Goal: Information Seeking & Learning: Understand process/instructions

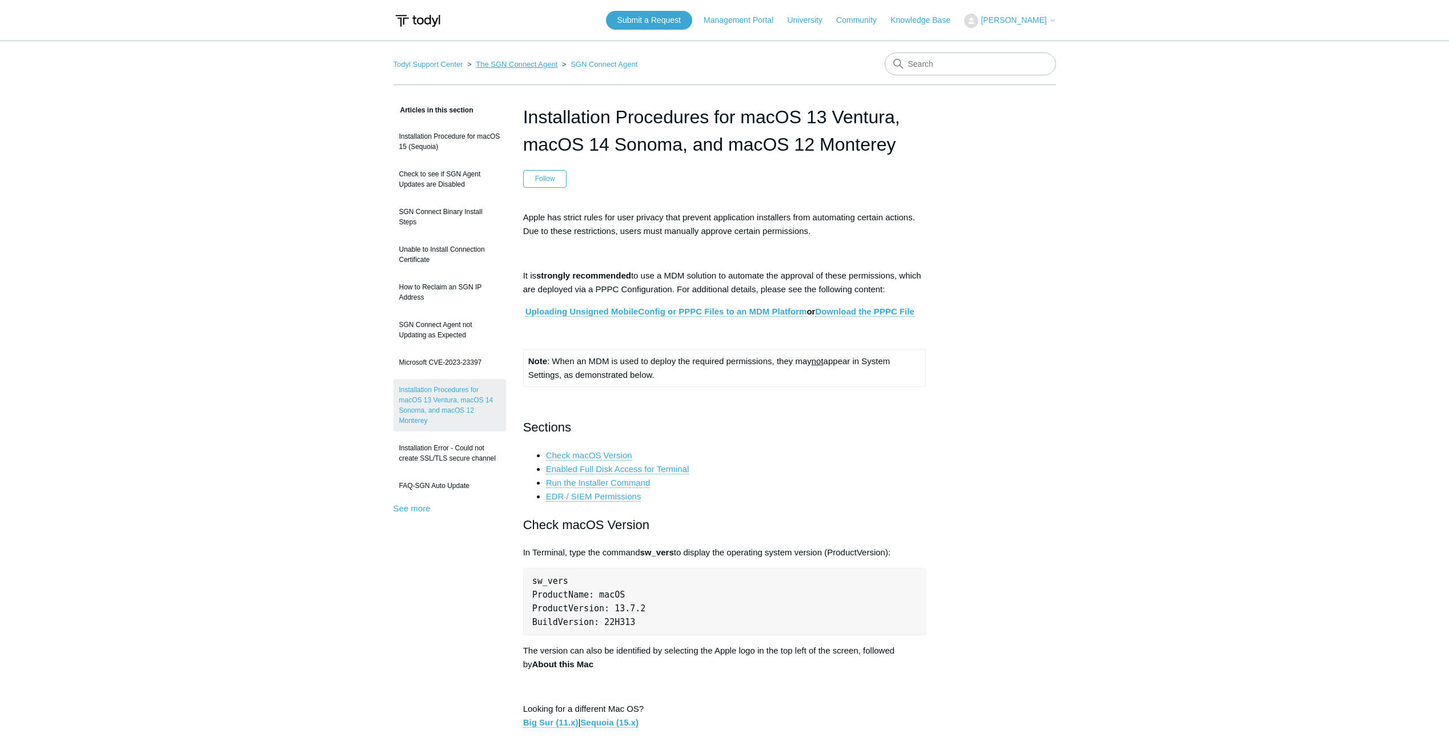
click at [540, 65] on link "The SGN Connect Agent" at bounding box center [517, 64] width 82 height 9
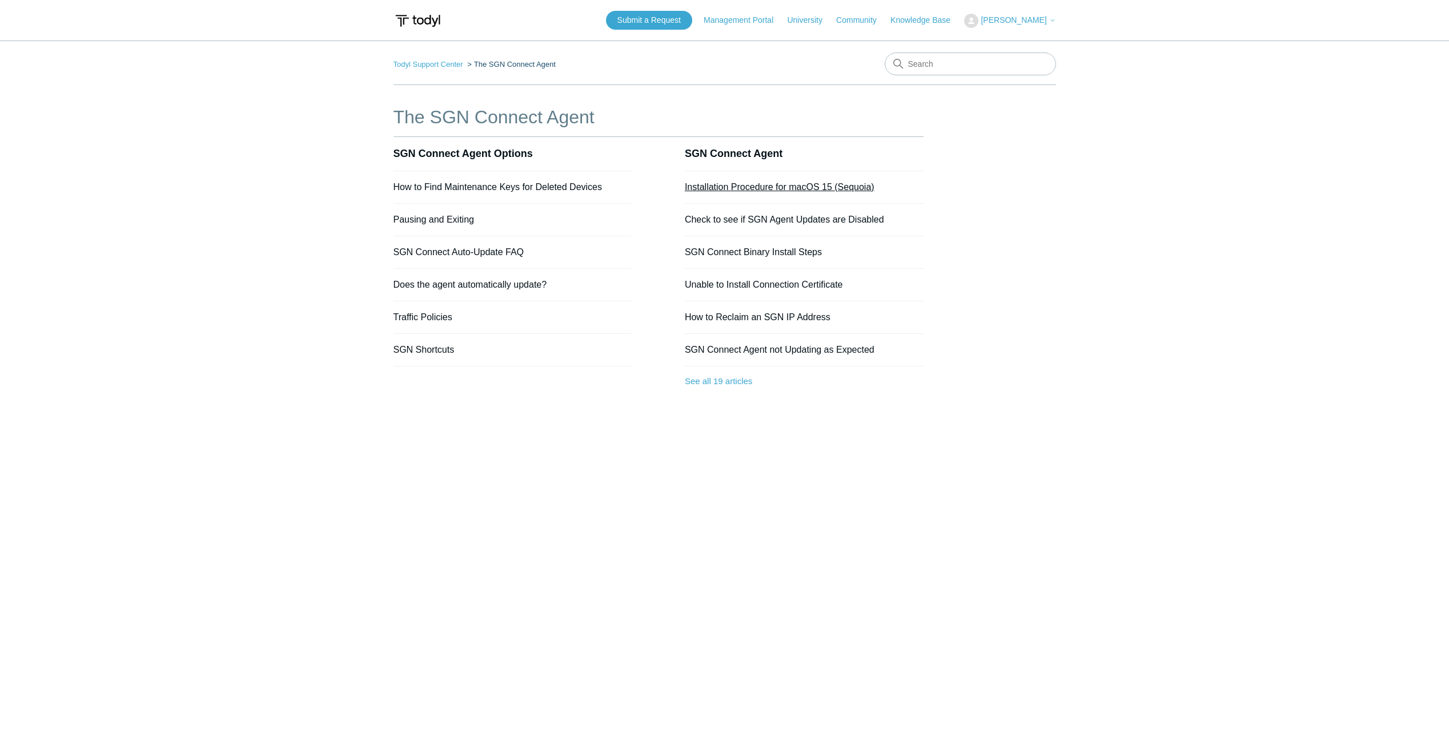
click at [798, 188] on link "Installation Procedure for macOS 15 (Sequoia)" at bounding box center [780, 187] width 190 height 10
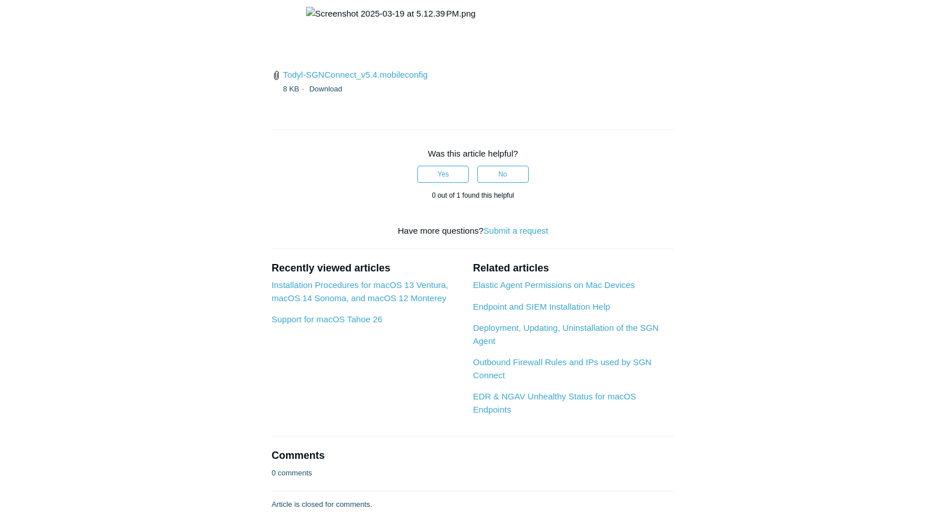
scroll to position [1713, 0]
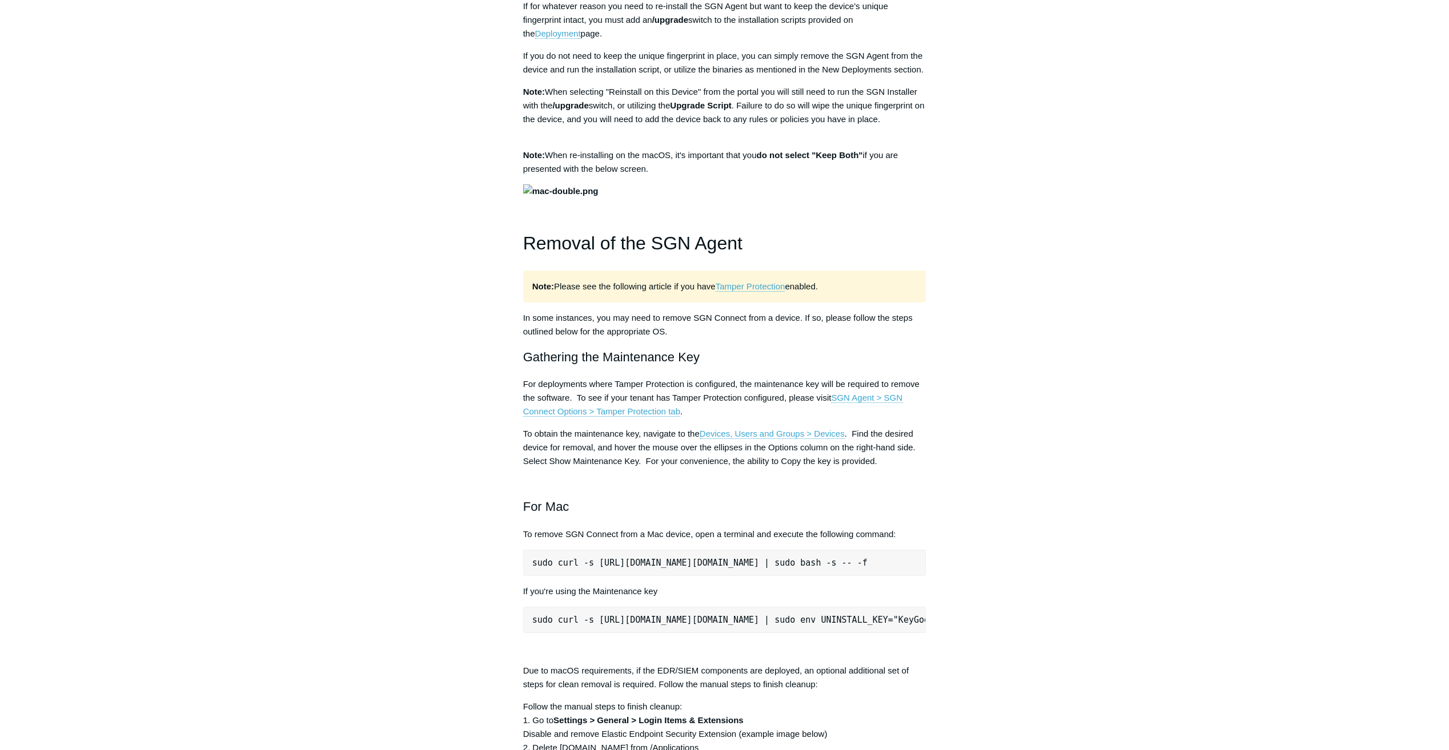
scroll to position [1371, 0]
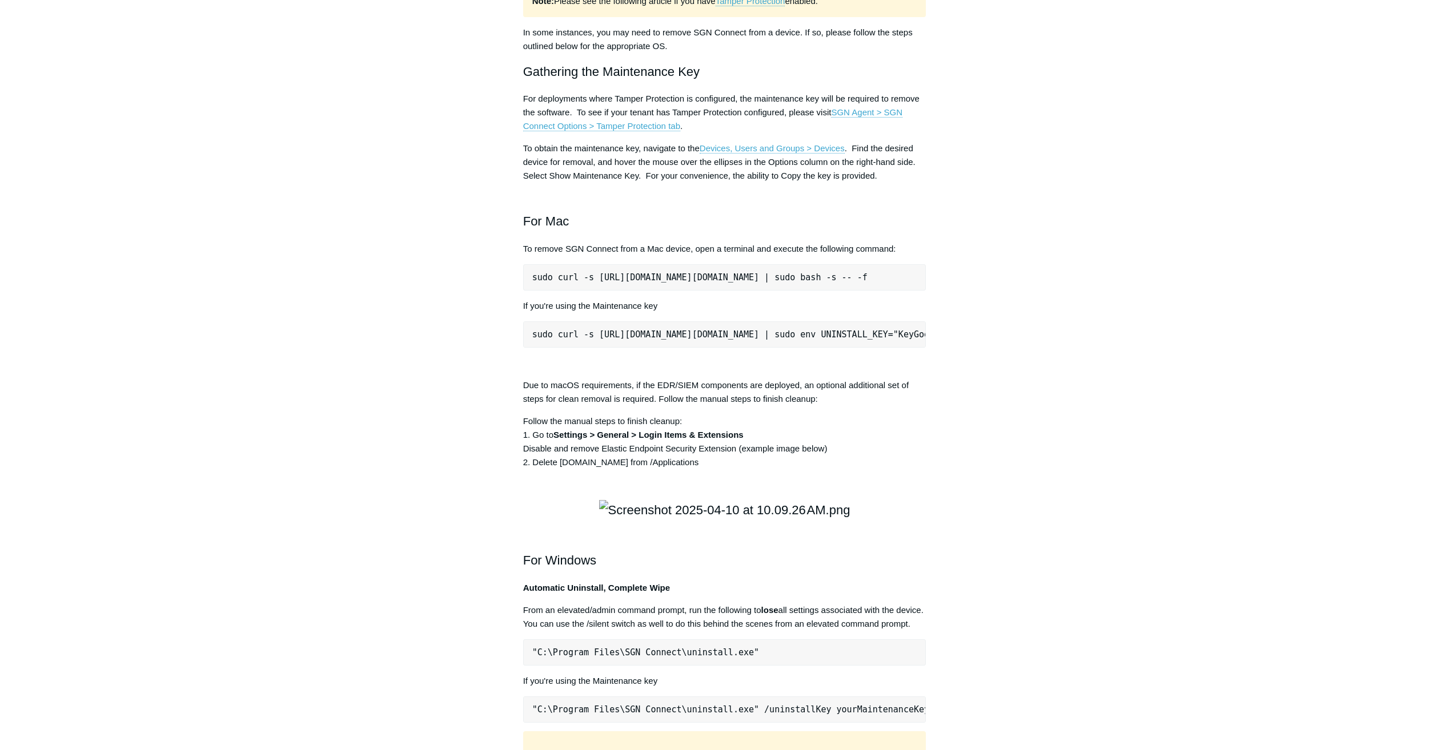
click at [612, 291] on pre "sudo curl -s https://portal.todyl.com/tools/MacUninstall.sh | sudo bash -s -- -f" at bounding box center [724, 277] width 403 height 26
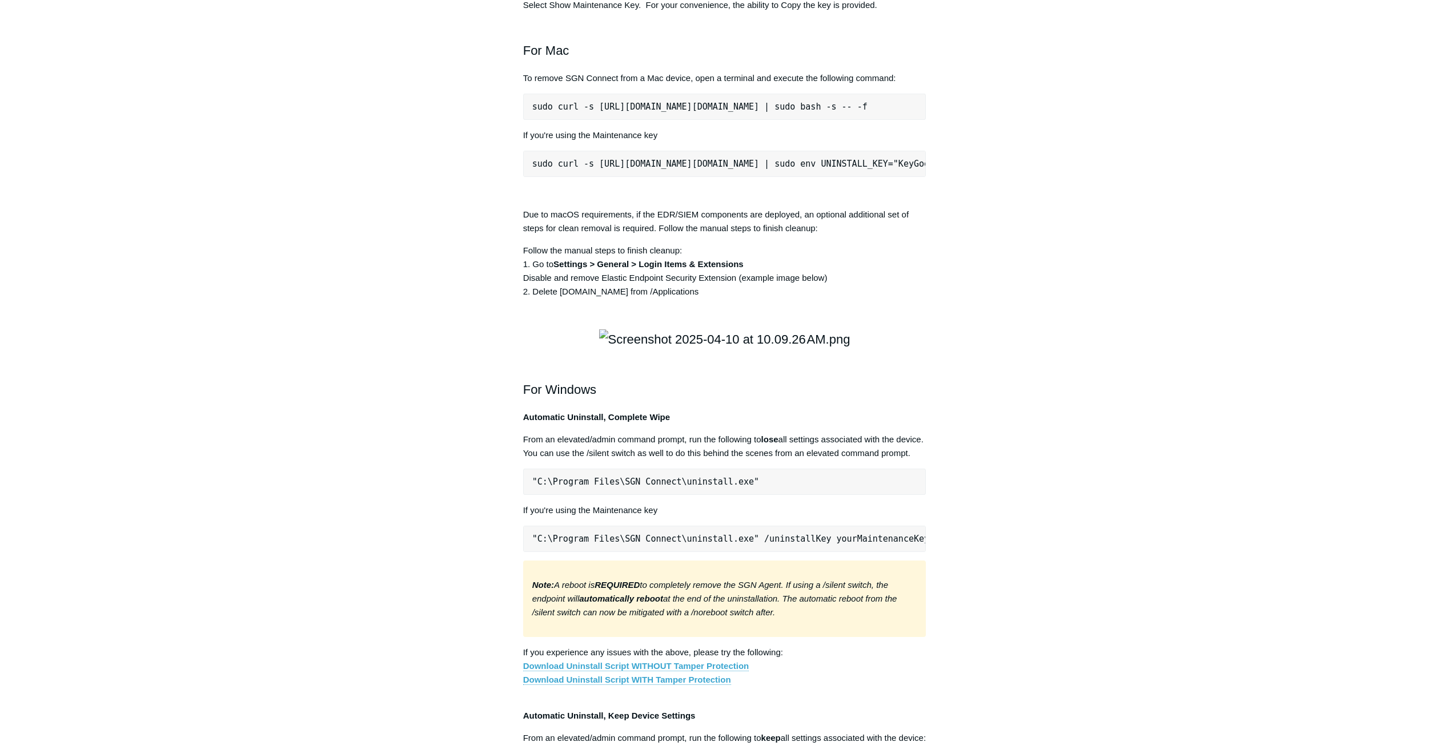
scroll to position [1542, 0]
click at [700, 119] on pre "sudo curl -s https://portal.todyl.com/tools/MacUninstall.sh | sudo bash -s -- -f" at bounding box center [724, 106] width 403 height 26
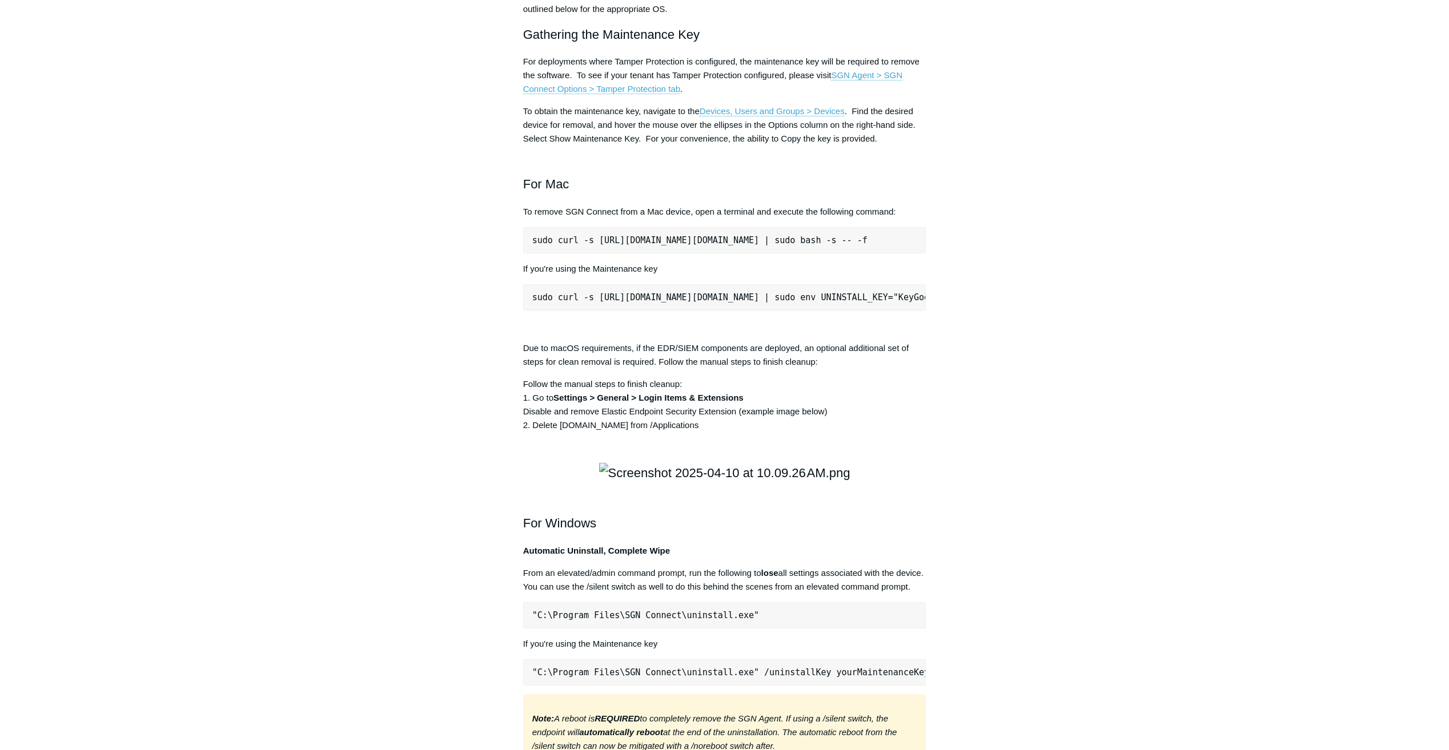
scroll to position [1428, 0]
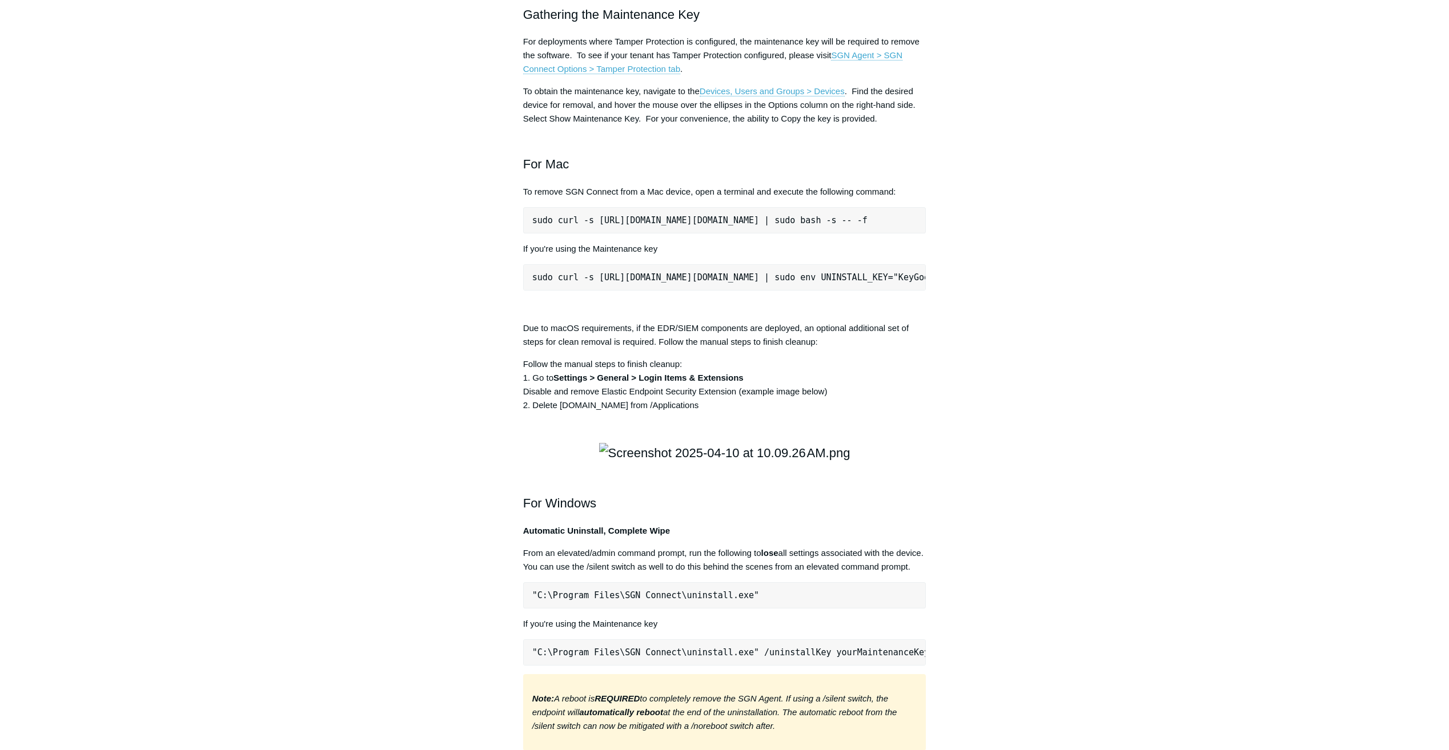
click at [672, 234] on pre "sudo curl -s https://portal.todyl.com/tools/MacUninstall.sh | sudo bash -s -- -f" at bounding box center [724, 220] width 403 height 26
click at [800, 234] on pre "sudo curl -s https://portal.todyl.com/tools/MacUninstall.sh | sudo bash -s -- -f" at bounding box center [724, 220] width 403 height 26
click at [801, 234] on pre "sudo curl -s https://portal.todyl.com/tools/MacUninstall.sh | sudo bash -s -- -f" at bounding box center [724, 220] width 403 height 26
click at [722, 234] on pre "sudo curl -s https://portal.todyl.com/tools/MacUninstall.sh | sudo bash -s -- -f" at bounding box center [724, 220] width 403 height 26
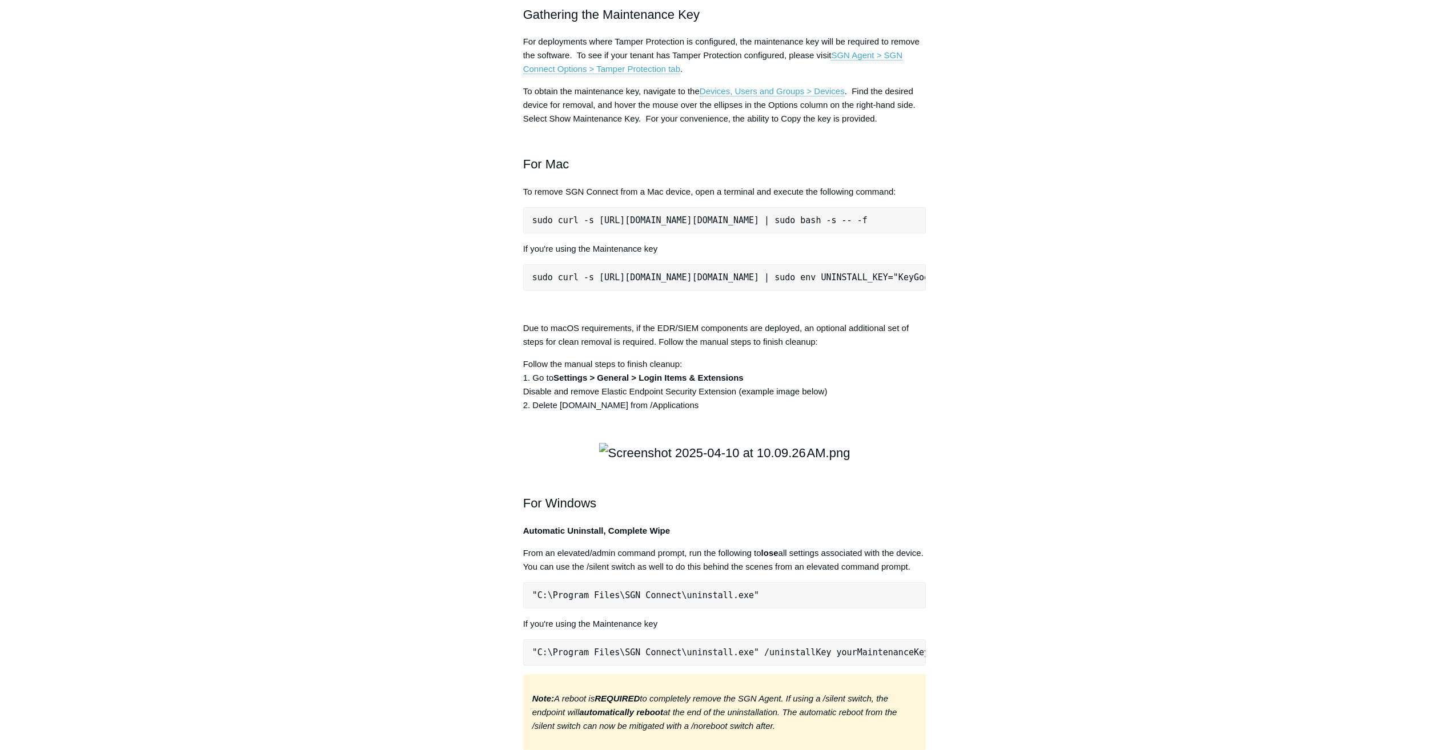
click at [724, 234] on pre "sudo curl -s https://portal.todyl.com/tools/MacUninstall.sh | sudo bash -s -- -f" at bounding box center [724, 220] width 403 height 26
copy div "sudo curl -s https://portal.todyl.com/tools/MacUninstall.sh | sudo bash -s -- -f"
click at [637, 291] on pre "sudo curl -s https://portal.todyl.com/tools/MacUninstall.sh | sudo env UNINSTAL…" at bounding box center [724, 277] width 403 height 26
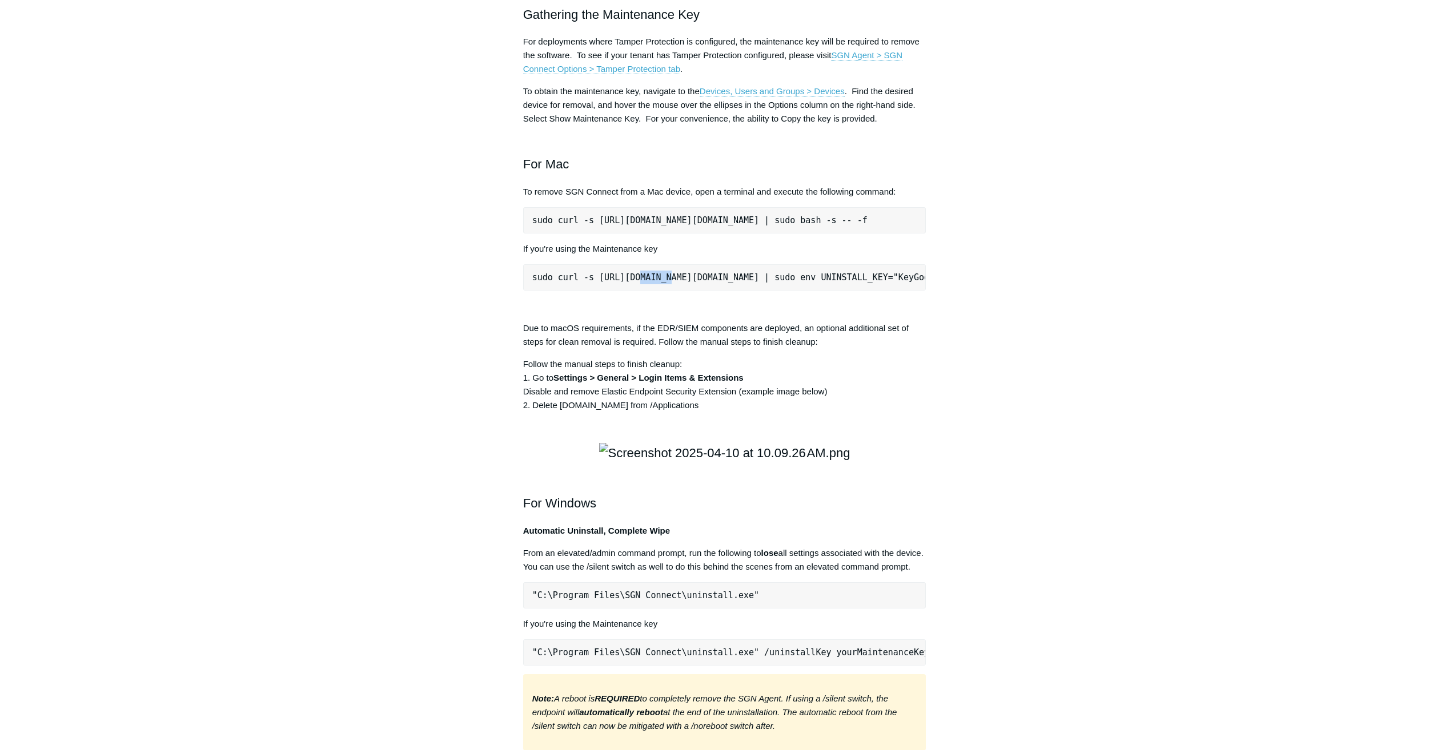
click at [637, 291] on pre "sudo curl -s https://portal.todyl.com/tools/MacUninstall.sh | sudo env UNINSTAL…" at bounding box center [724, 277] width 403 height 26
copy div "sudo curl -s https://portal.todyl.com/tools/MacUninstall.sh | sudo env UNINSTAL…"
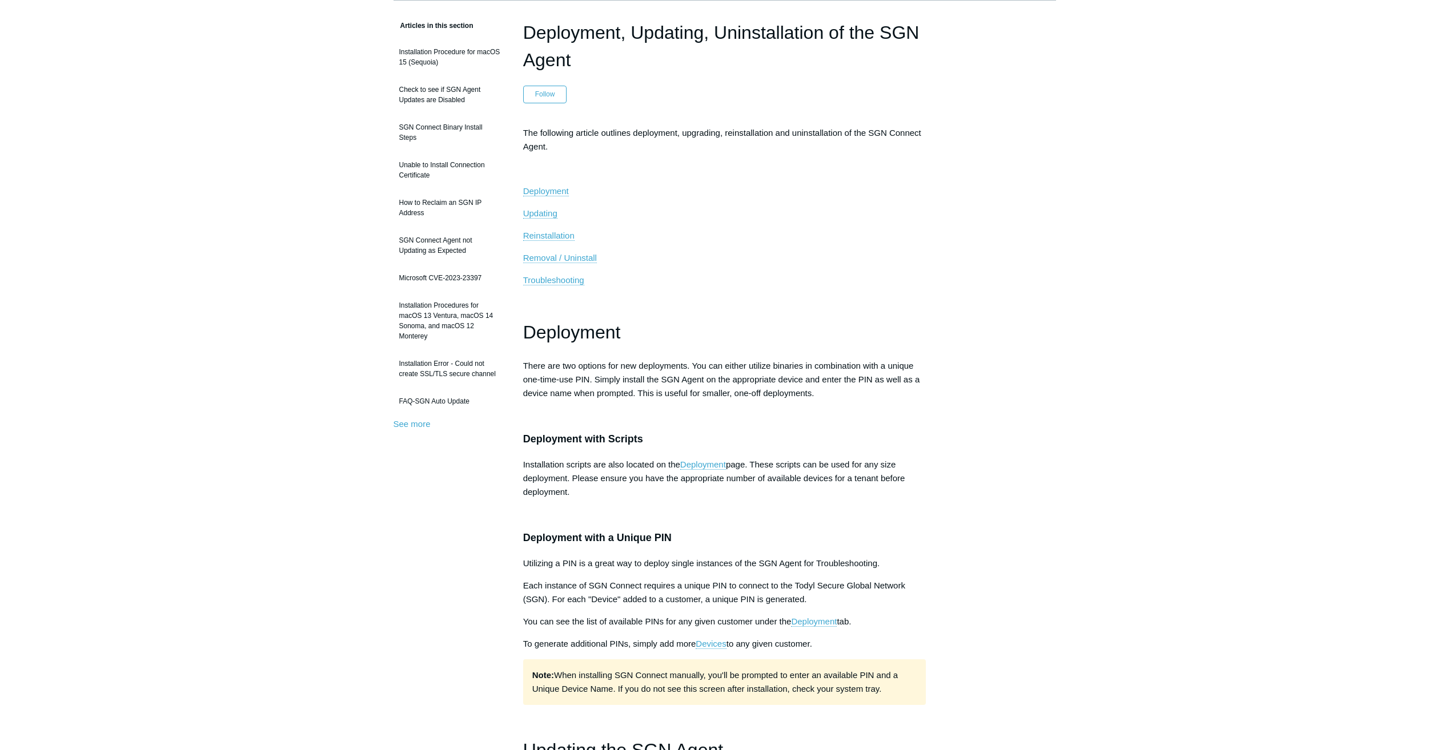
scroll to position [0, 0]
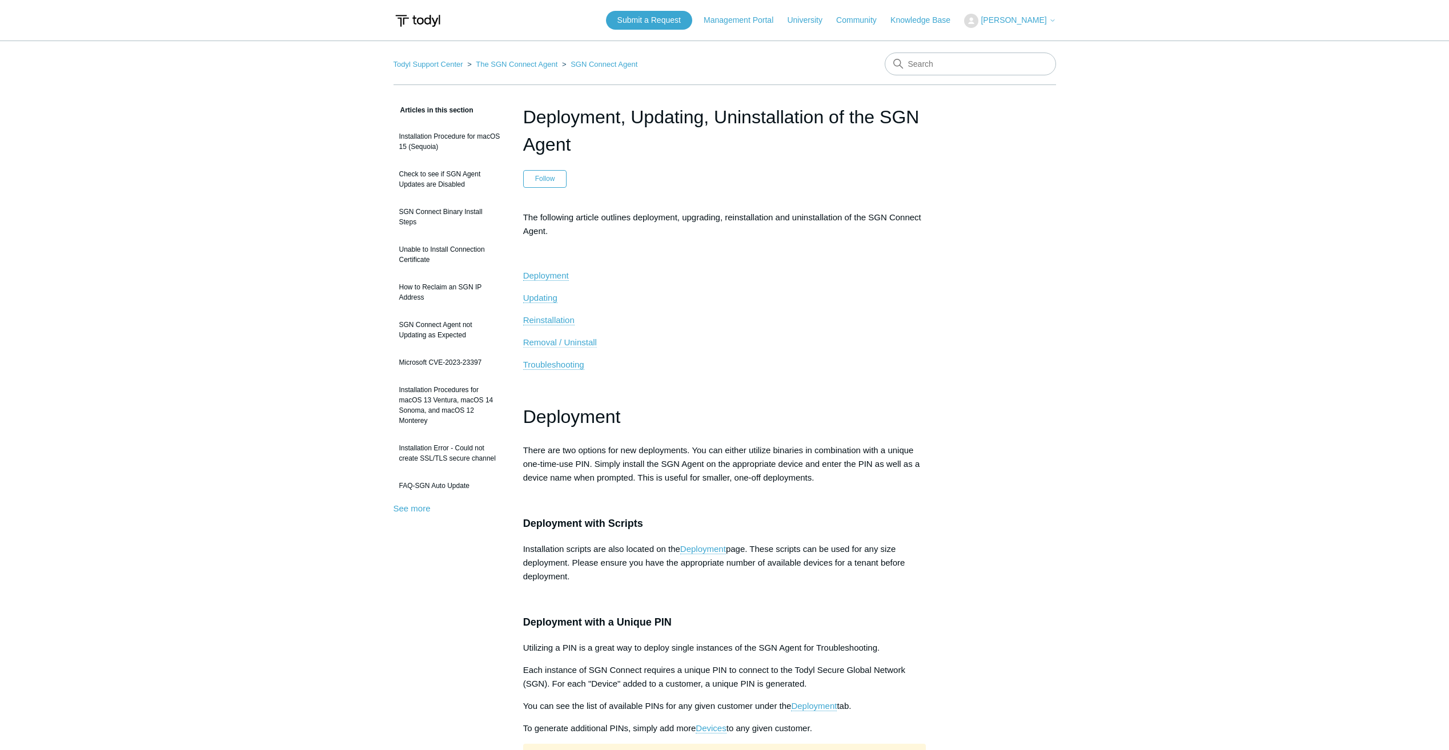
click at [576, 344] on span "Removal / Uninstall" at bounding box center [560, 343] width 74 height 10
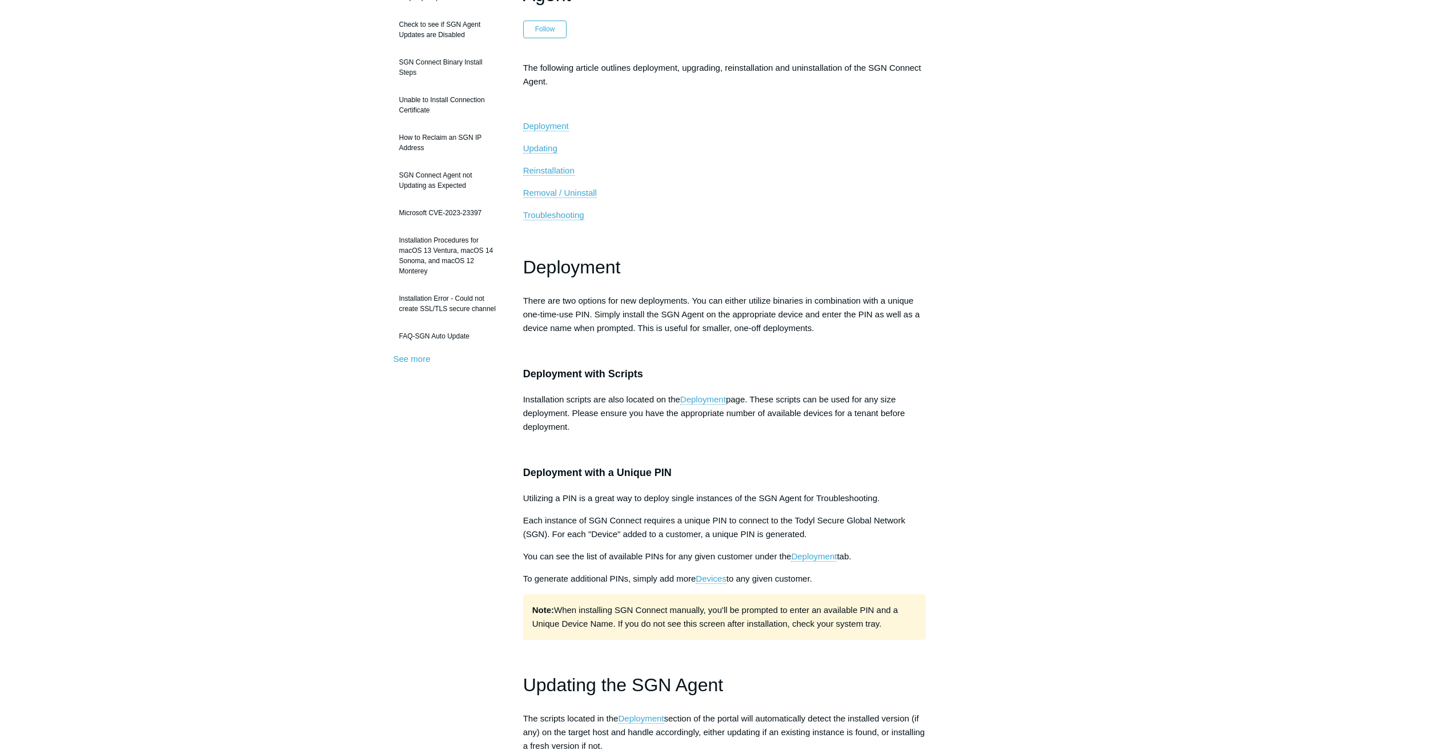
scroll to position [228, 0]
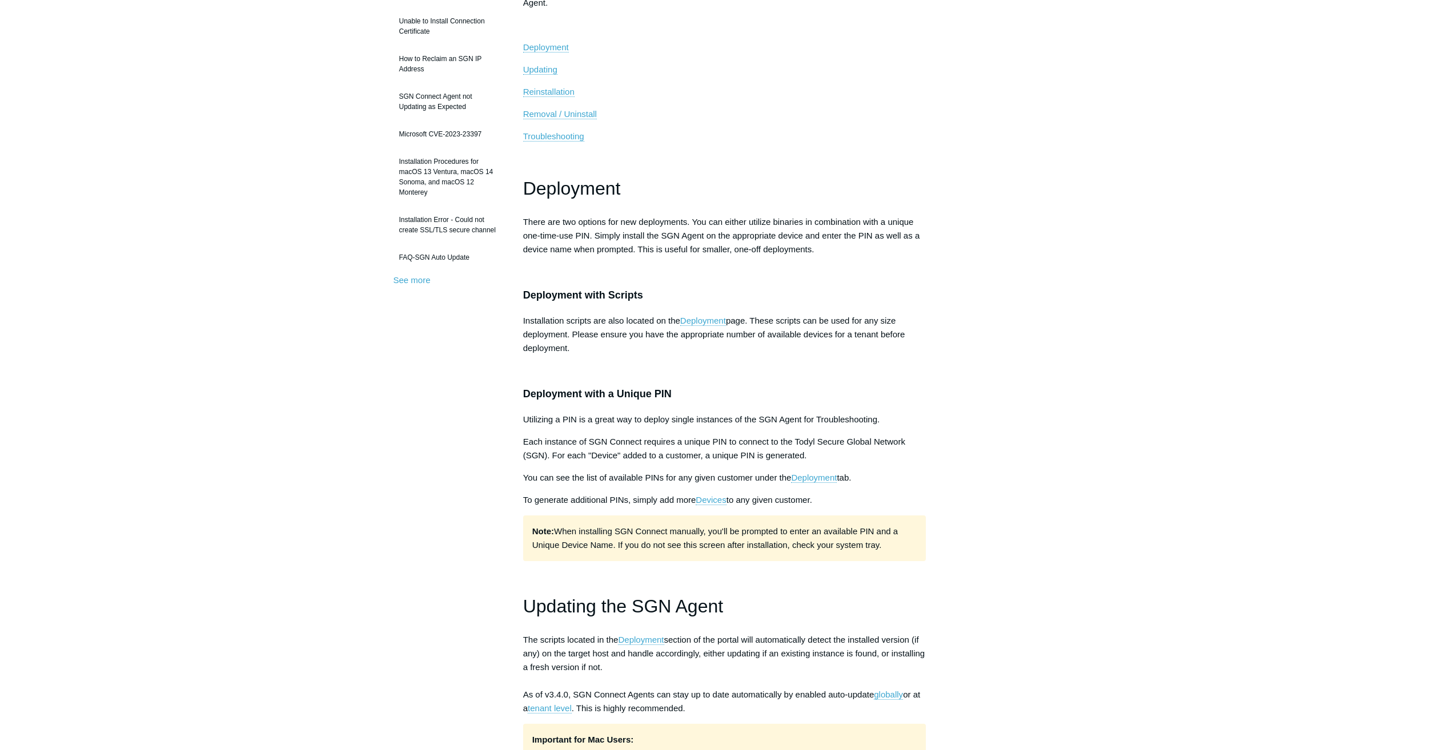
drag, startPoint x: 708, startPoint y: 319, endPoint x: 1127, endPoint y: 339, distance: 420.2
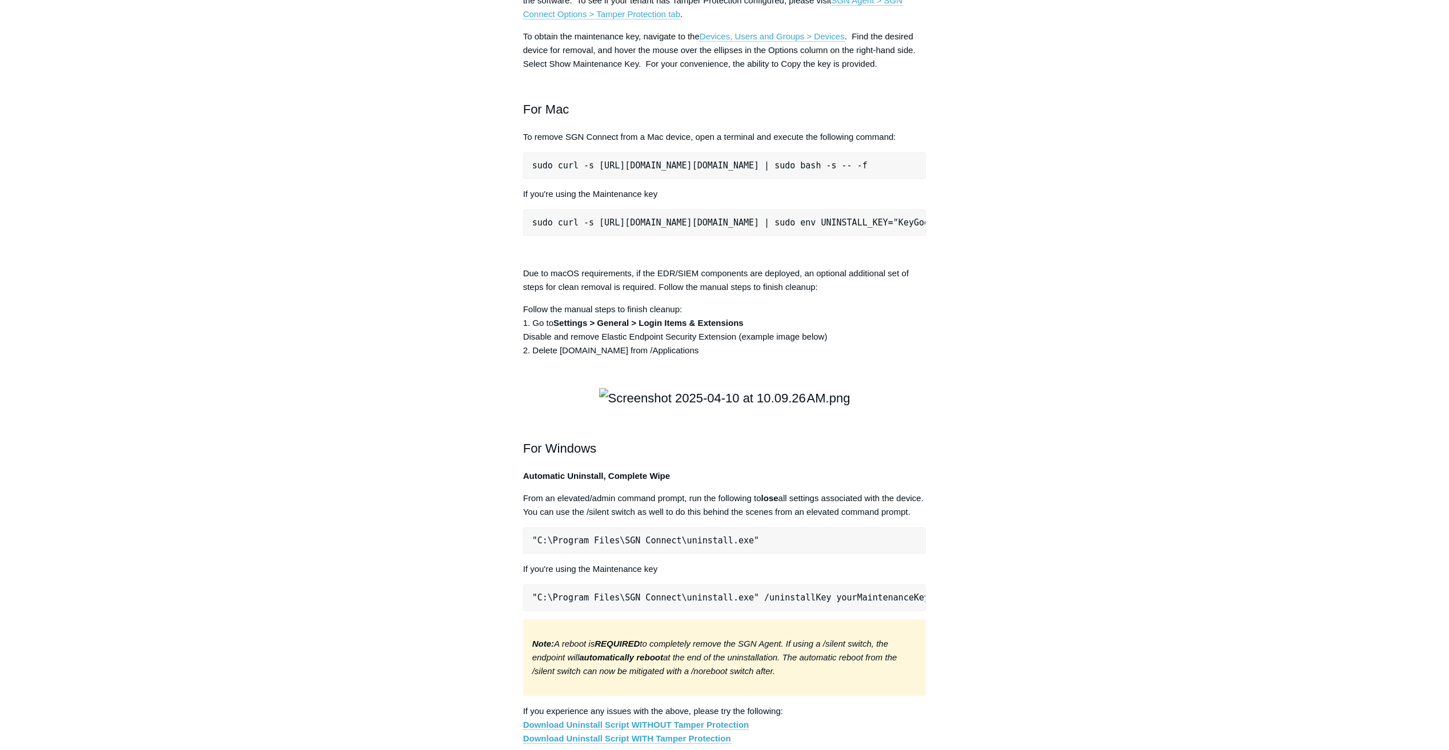
scroll to position [1485, 0]
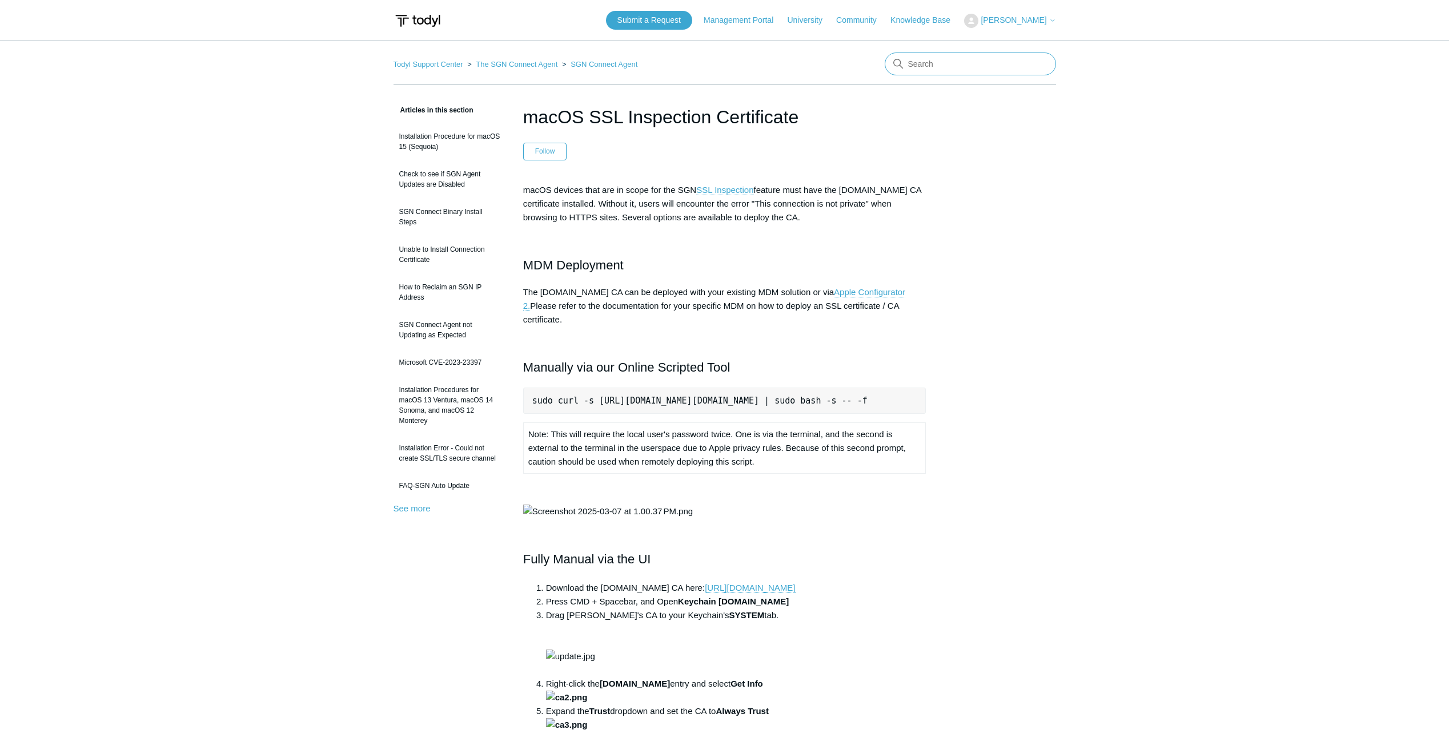
click at [938, 63] on input "Search" at bounding box center [970, 64] width 171 height 23
type input "removal is blocked by it administrator"
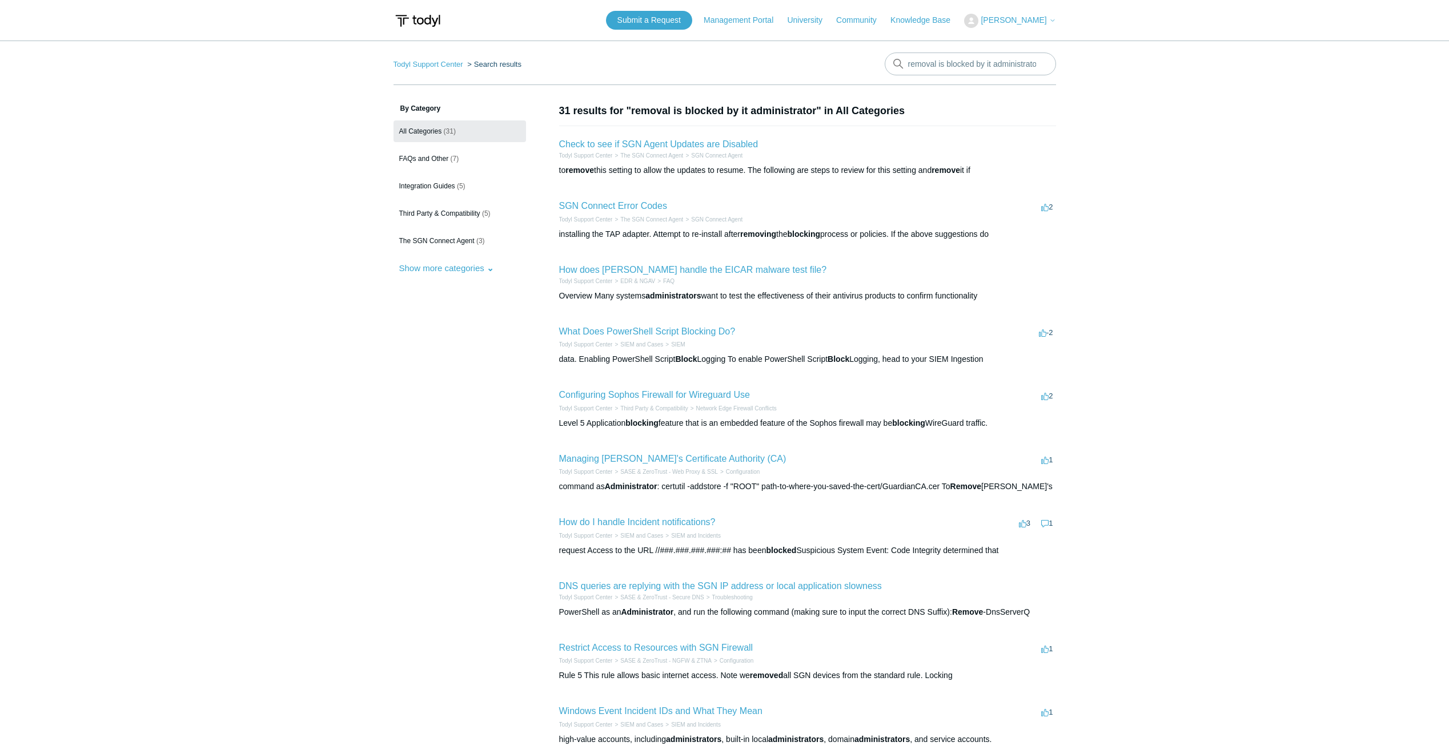
click at [1360, 349] on main "Todyl Support Center Search results removal is blocked by it administrator By C…" at bounding box center [724, 421] width 1449 height 760
